Goal: Transaction & Acquisition: Purchase product/service

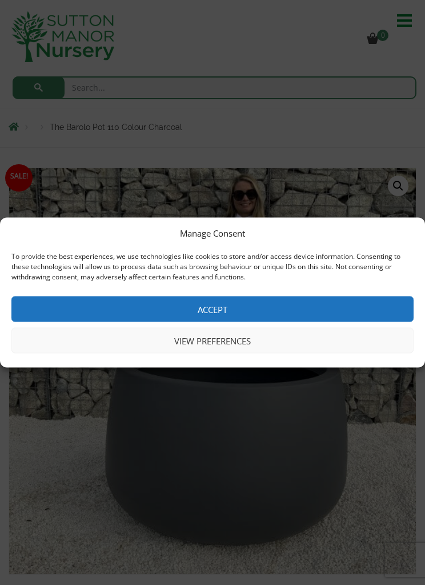
click at [160, 320] on button "Accept" at bounding box center [212, 310] width 402 height 26
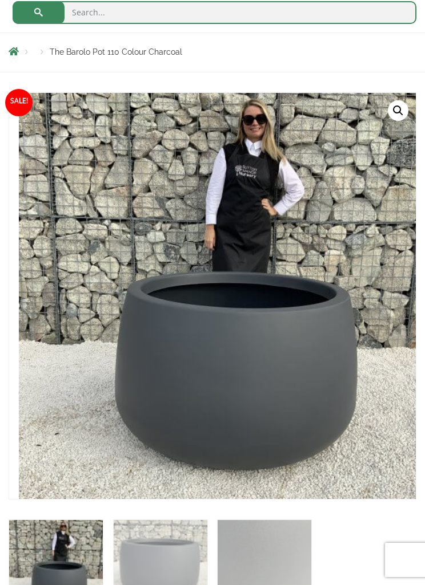
scroll to position [88, 0]
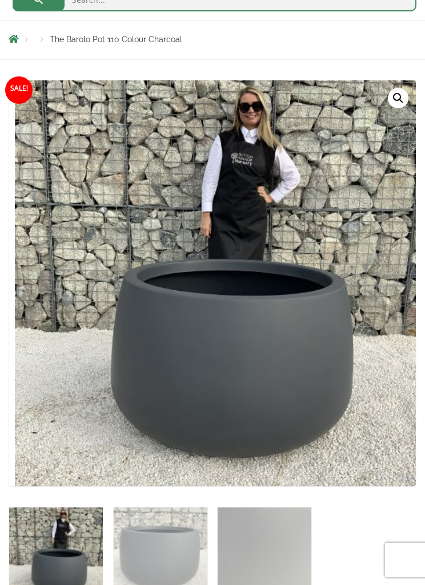
click at [75, 187] on img at bounding box center [300, 365] width 571 height 571
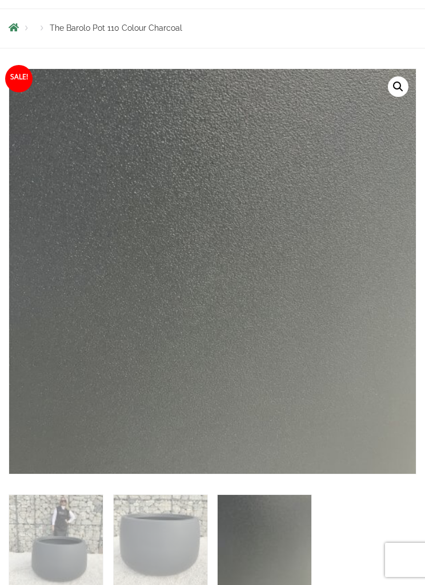
scroll to position [0, 0]
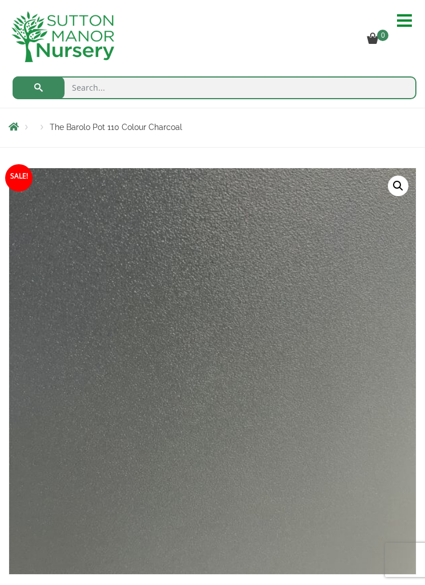
click at [398, 26] on hr at bounding box center [404, 26] width 15 height 2
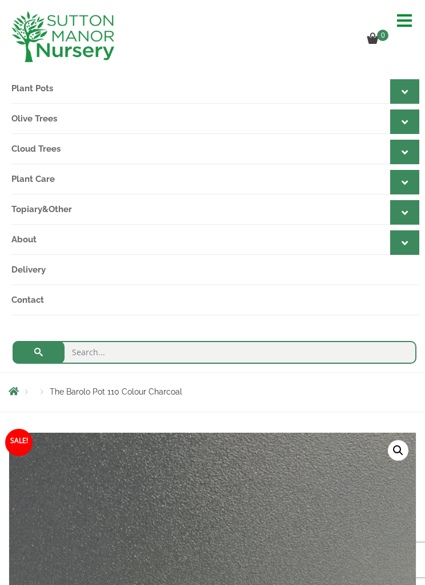
click at [19, 87] on link "Plant Pots" at bounding box center [214, 89] width 407 height 30
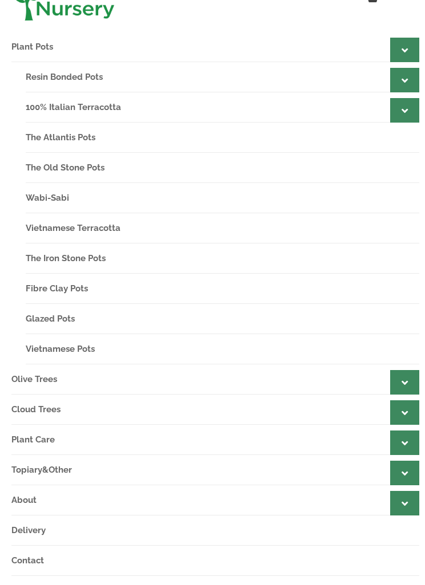
scroll to position [42, 0]
click at [28, 76] on link "Resin Bonded Pots" at bounding box center [222, 77] width 393 height 30
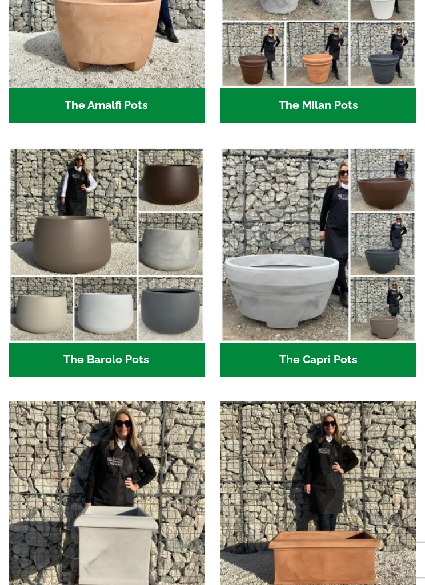
scroll to position [428, 0]
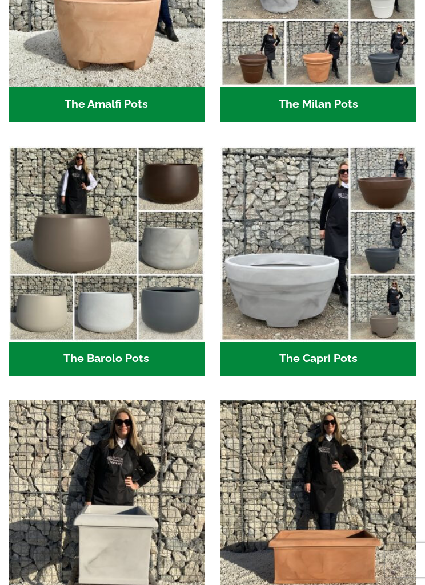
click at [64, 228] on img "Visit product category The Barolo Pots" at bounding box center [107, 244] width 196 height 196
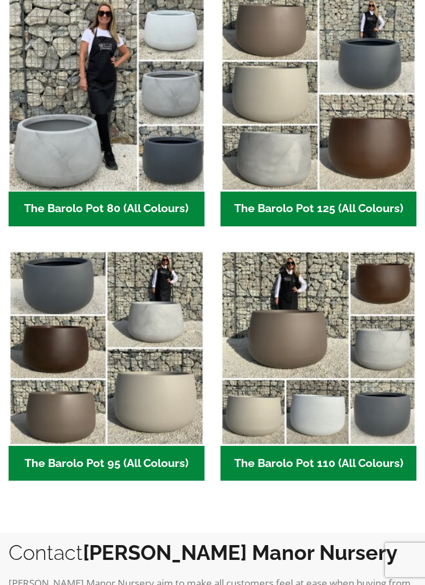
scroll to position [565, 0]
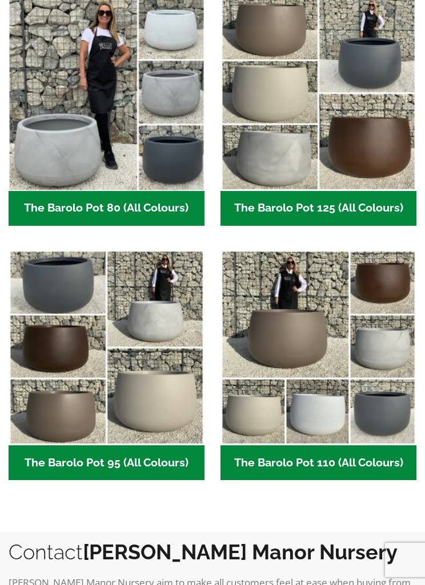
click at [93, 290] on img "Visit product category The Barolo Pot 95 (All Colours)" at bounding box center [107, 348] width 196 height 196
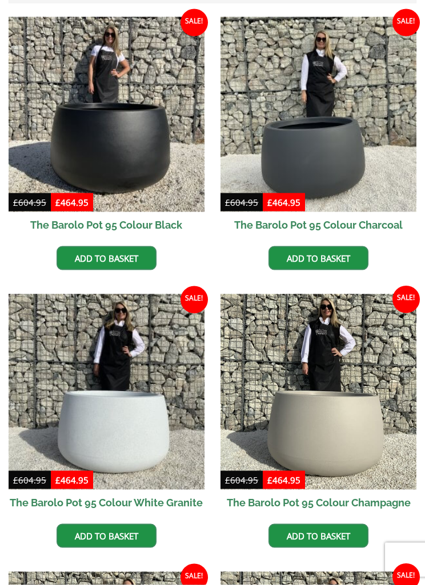
scroll to position [283, 0]
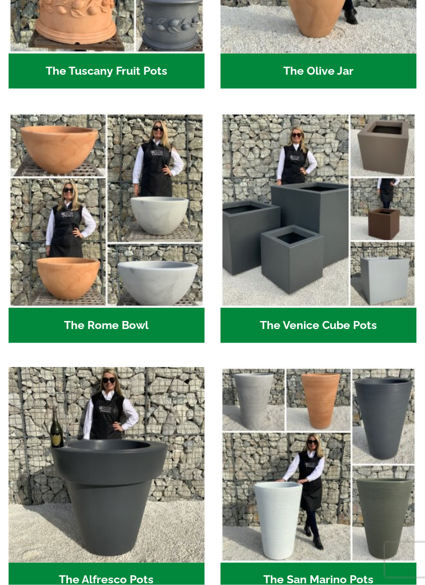
scroll to position [1504, 0]
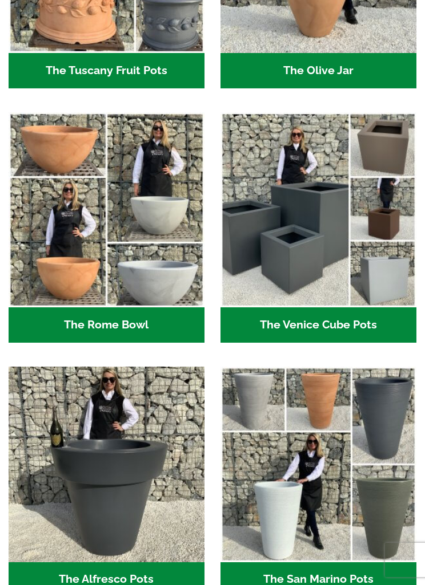
click at [317, 257] on img "Visit product category The Venice Cube Pots" at bounding box center [318, 210] width 196 height 196
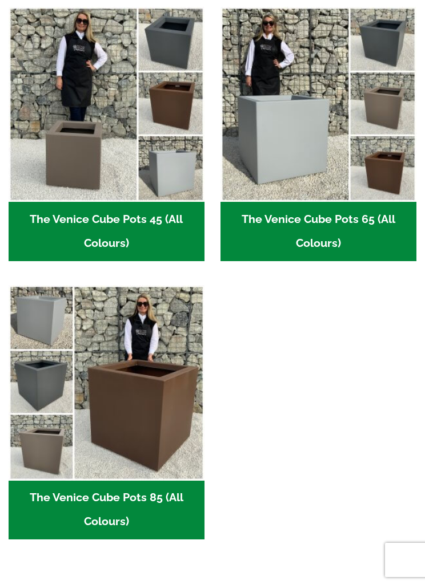
scroll to position [299, 0]
click at [338, 242] on h2 "The Venice Cube Pots 65 (All Colours) (4)" at bounding box center [318, 232] width 196 height 59
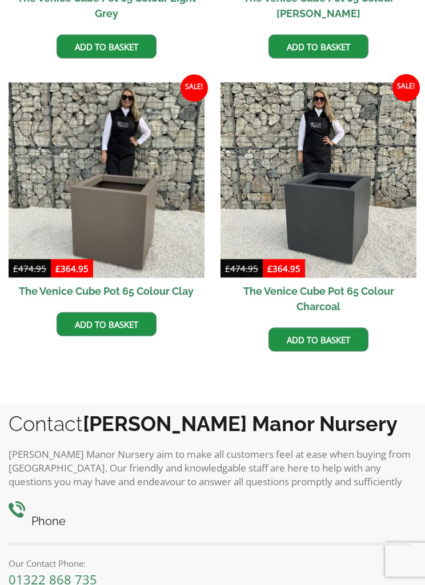
scroll to position [517, 0]
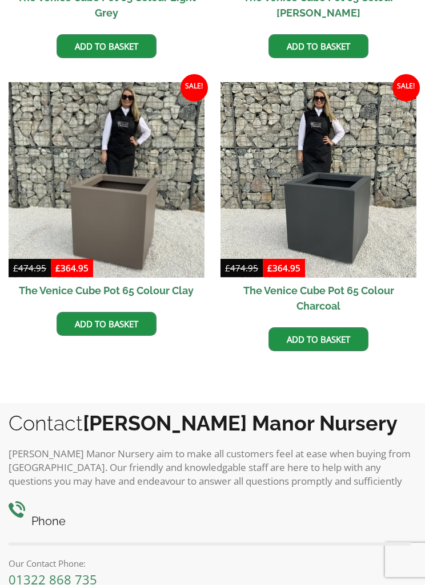
click at [350, 185] on img at bounding box center [318, 180] width 196 height 196
